Goal: Task Accomplishment & Management: Use online tool/utility

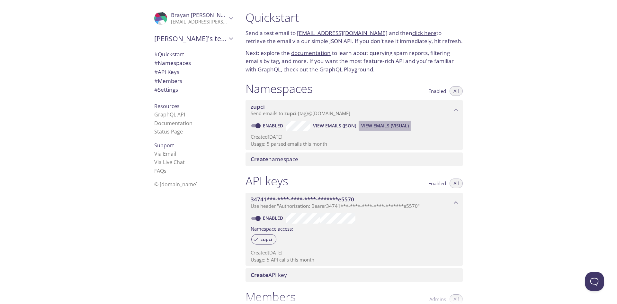
click at [376, 128] on span "View Emails (Visual)" at bounding box center [385, 126] width 48 height 8
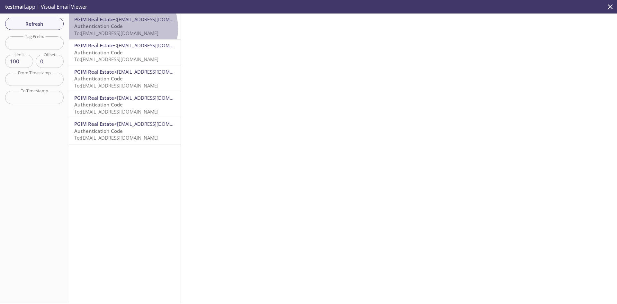
click at [116, 29] on span "Authentication Code" at bounding box center [98, 26] width 49 height 6
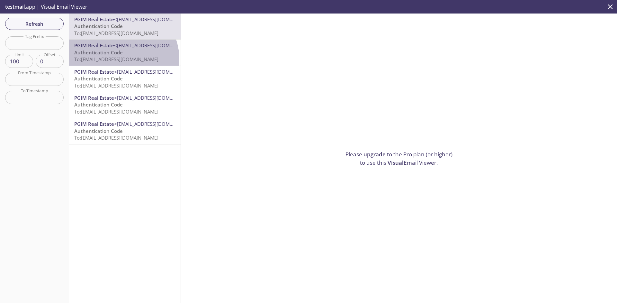
click at [117, 59] on span "To: zupci.test@inbox.testmail.app" at bounding box center [116, 59] width 84 height 6
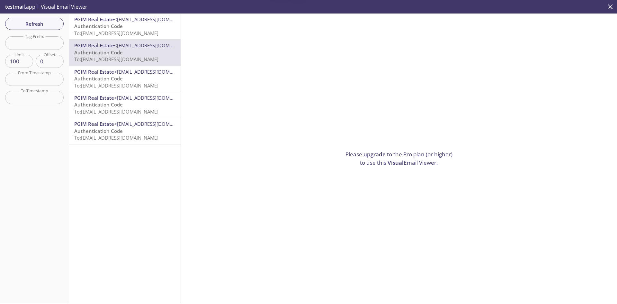
click at [114, 69] on span "<investorportal@investorflow.com>" at bounding box center [155, 71] width 83 height 6
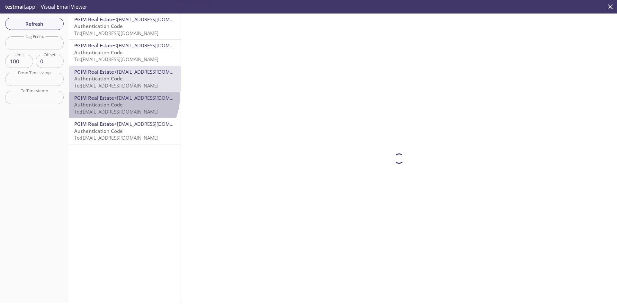
click at [120, 97] on span "<investorportal@investorflow.com>" at bounding box center [155, 97] width 83 height 6
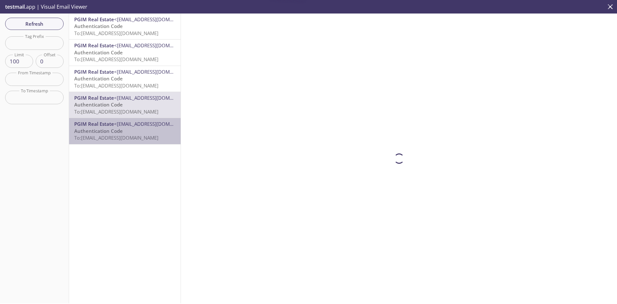
click at [132, 125] on span "<investorportal@investorflow.com>" at bounding box center [155, 123] width 83 height 6
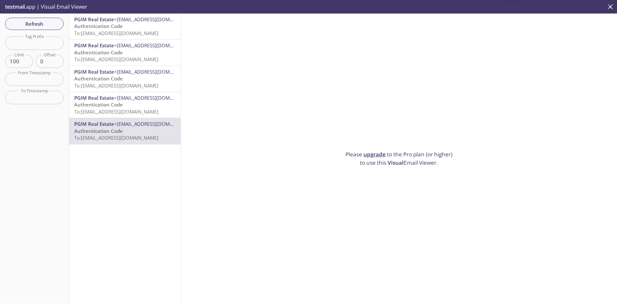
click at [103, 28] on span "Authentication Code" at bounding box center [98, 26] width 49 height 6
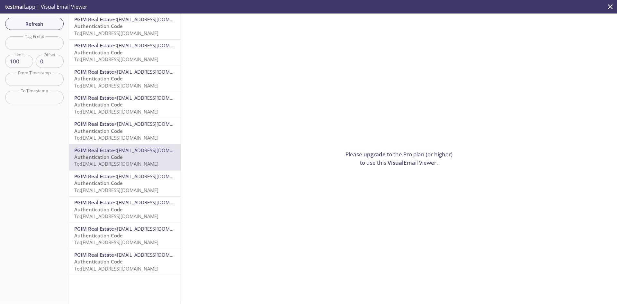
click at [609, 5] on icon "close" at bounding box center [610, 6] width 5 height 5
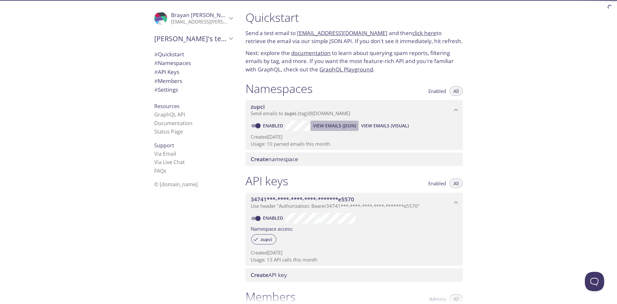
click at [331, 122] on span "View Emails (JSON)" at bounding box center [334, 126] width 43 height 8
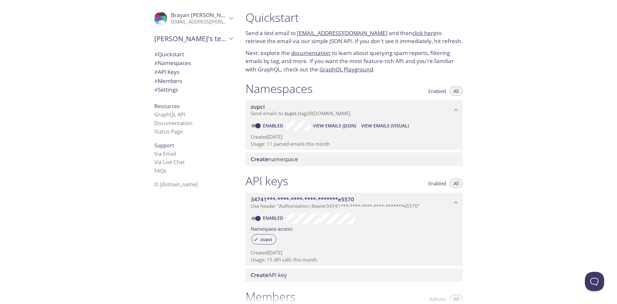
click at [453, 201] on icon "34741***-****-****-****-*******e5570 API key" at bounding box center [456, 202] width 8 height 8
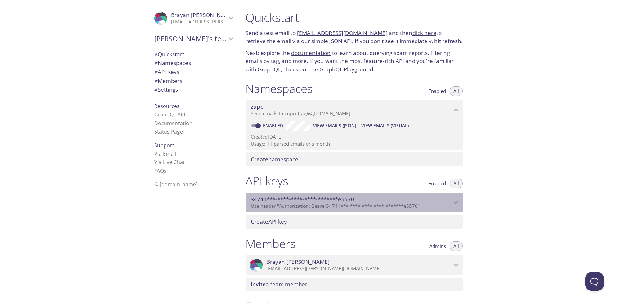
click at [458, 201] on icon "34741***-****-****-****-*******e5570 API key" at bounding box center [456, 202] width 4 height 3
